Goal: Task Accomplishment & Management: Use online tool/utility

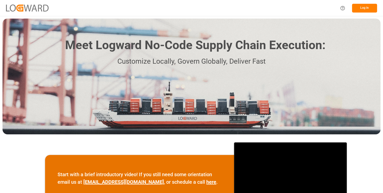
click at [34, 64] on div "Meet Logward No-Code Supply Chain Execution: Customize Locally, Govern Globally…" at bounding box center [192, 77] width 378 height 116
click at [361, 7] on button "Log In" at bounding box center [364, 8] width 25 height 9
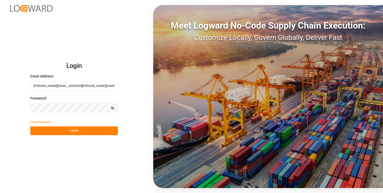
click at [80, 132] on button "Log In" at bounding box center [74, 130] width 88 height 9
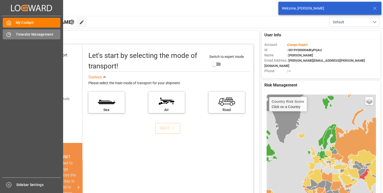
click at [36, 34] on span "Timeslot Management" at bounding box center [38, 34] width 45 height 5
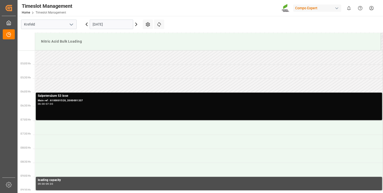
scroll to position [137, 0]
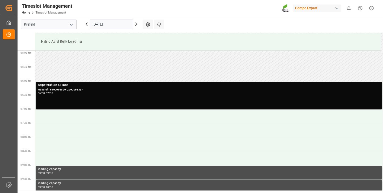
click at [114, 24] on input "[DATE]" at bounding box center [112, 25] width 44 height 10
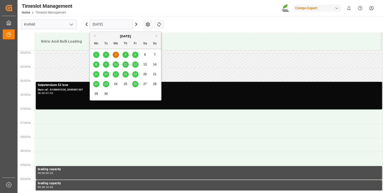
click at [97, 64] on div "8" at bounding box center [96, 65] width 6 height 6
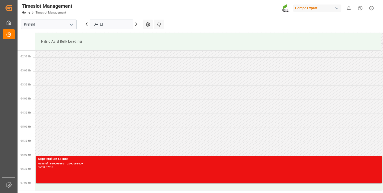
scroll to position [57, 0]
